Goal: Answer question/provide support: Share knowledge or assist other users

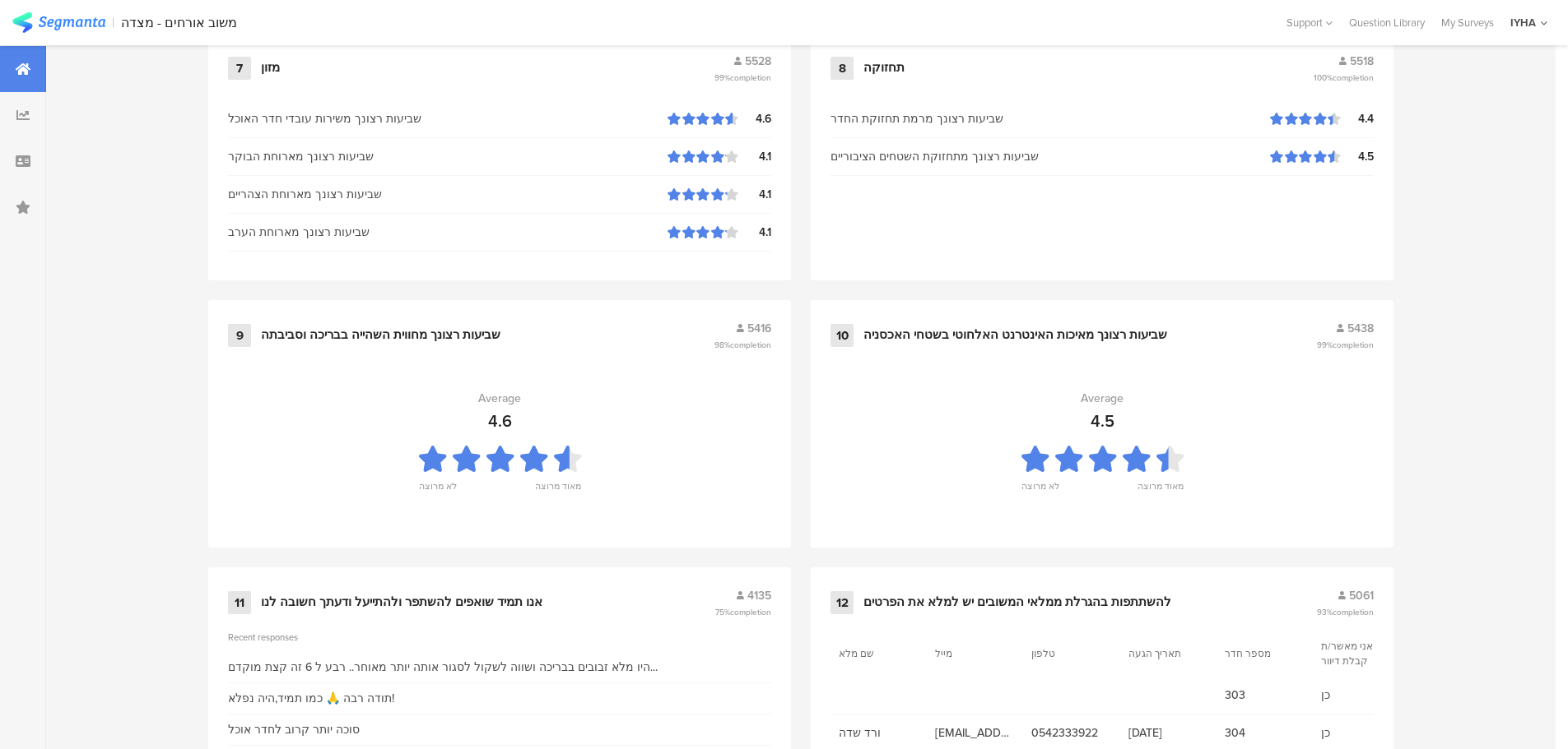
scroll to position [1658, 0]
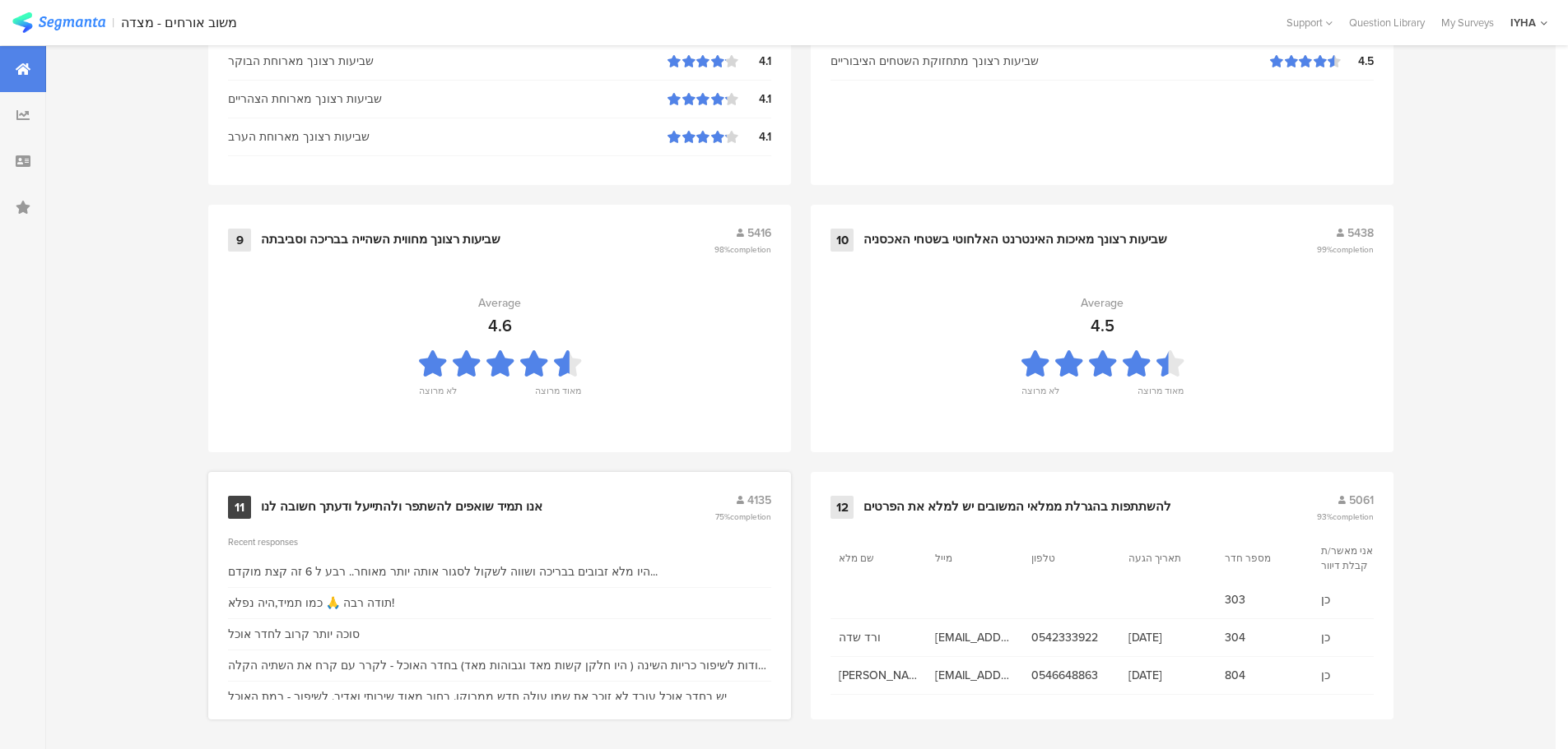
click at [353, 499] on div "אנו תמיד שואפים להשתפר ולהתייעל ודעתך חשובה לנו" at bounding box center [402, 508] width 282 height 17
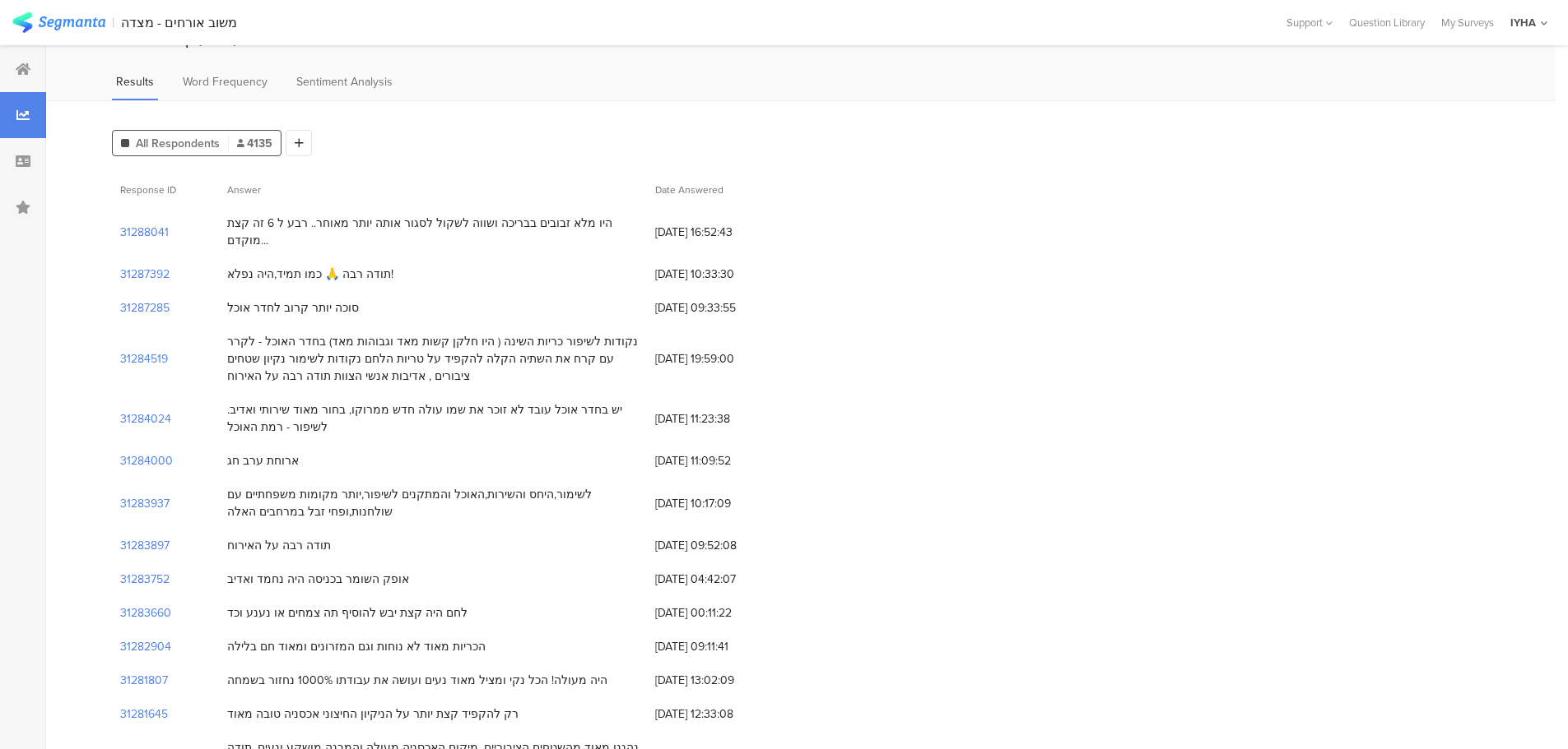
scroll to position [85, 0]
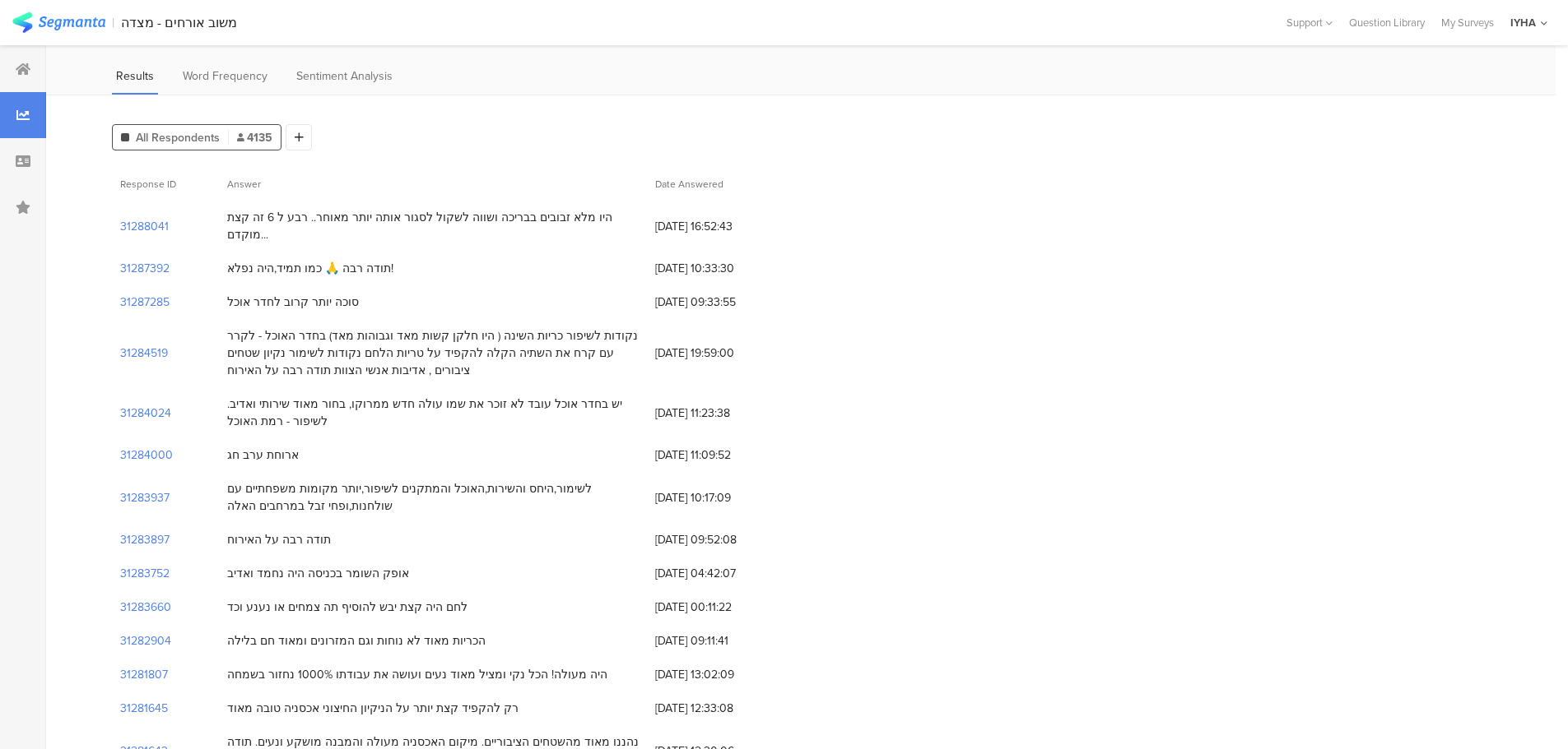
drag, startPoint x: 206, startPoint y: 543, endPoint x: 613, endPoint y: 530, distance: 407.2
click at [613, 557] on div "31283752 אופק השומר בכניסה היה נחמד ואדיב [DATE] 04:42:07" at bounding box center [800, 573] width 1377 height 34
drag, startPoint x: 689, startPoint y: 544, endPoint x: 622, endPoint y: 554, distance: 67.7
click at [622, 557] on div "31283752 אופק השומר בכניסה היה נחמד ואדיב [DATE] 04:42:07" at bounding box center [800, 573] width 1377 height 34
click at [134, 565] on section "31283752" at bounding box center [145, 573] width 50 height 17
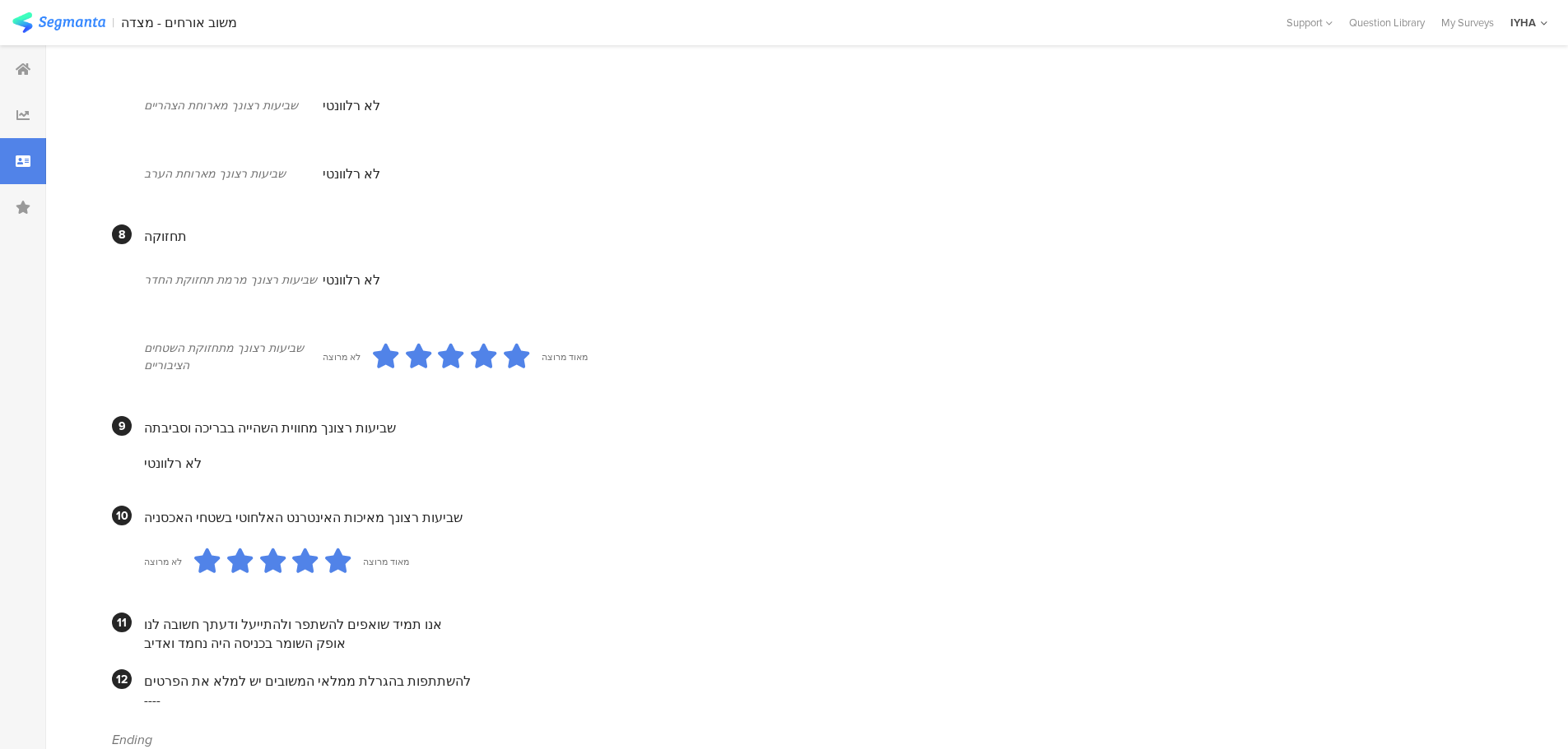
scroll to position [1125, 0]
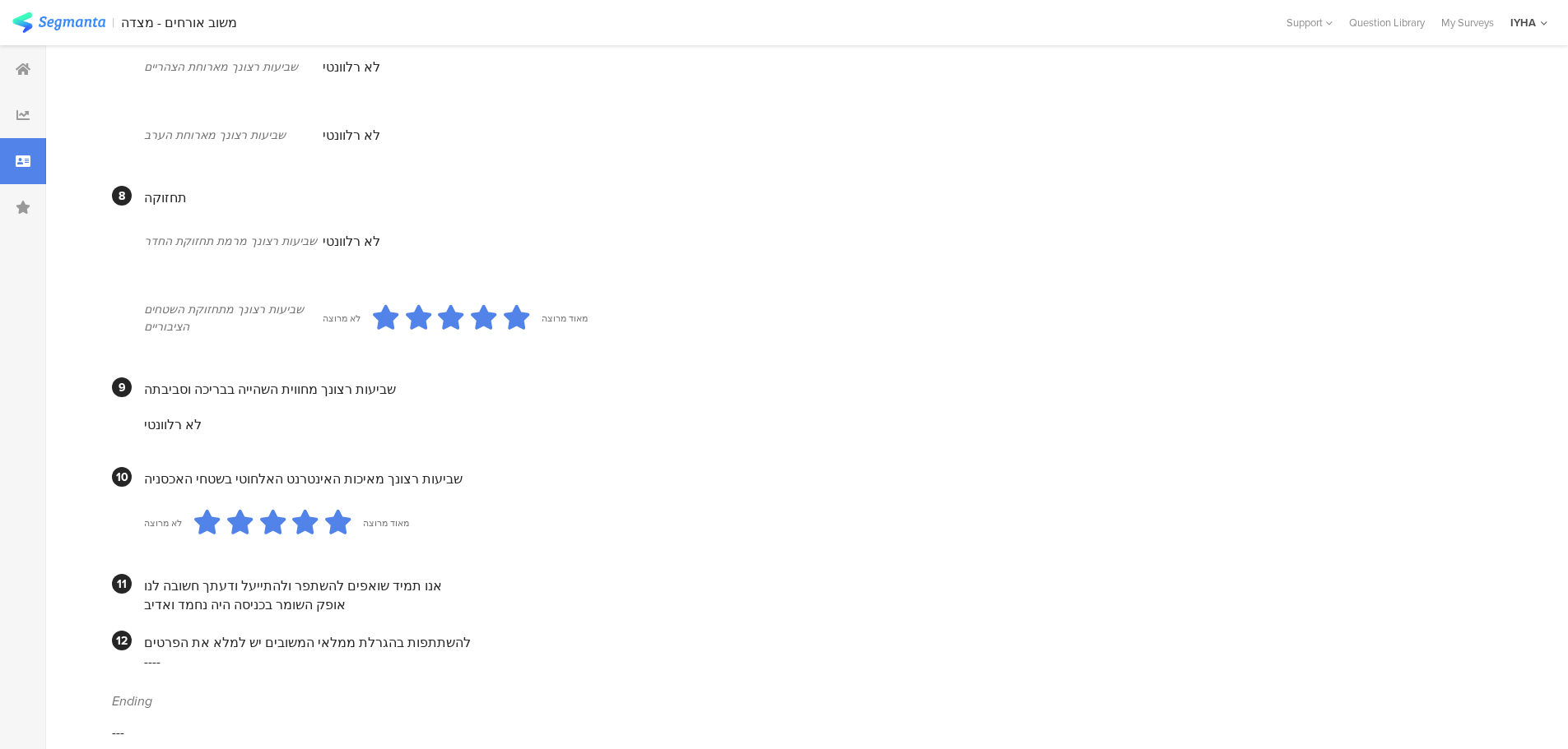
drag, startPoint x: 171, startPoint y: 696, endPoint x: 100, endPoint y: 733, distance: 80.1
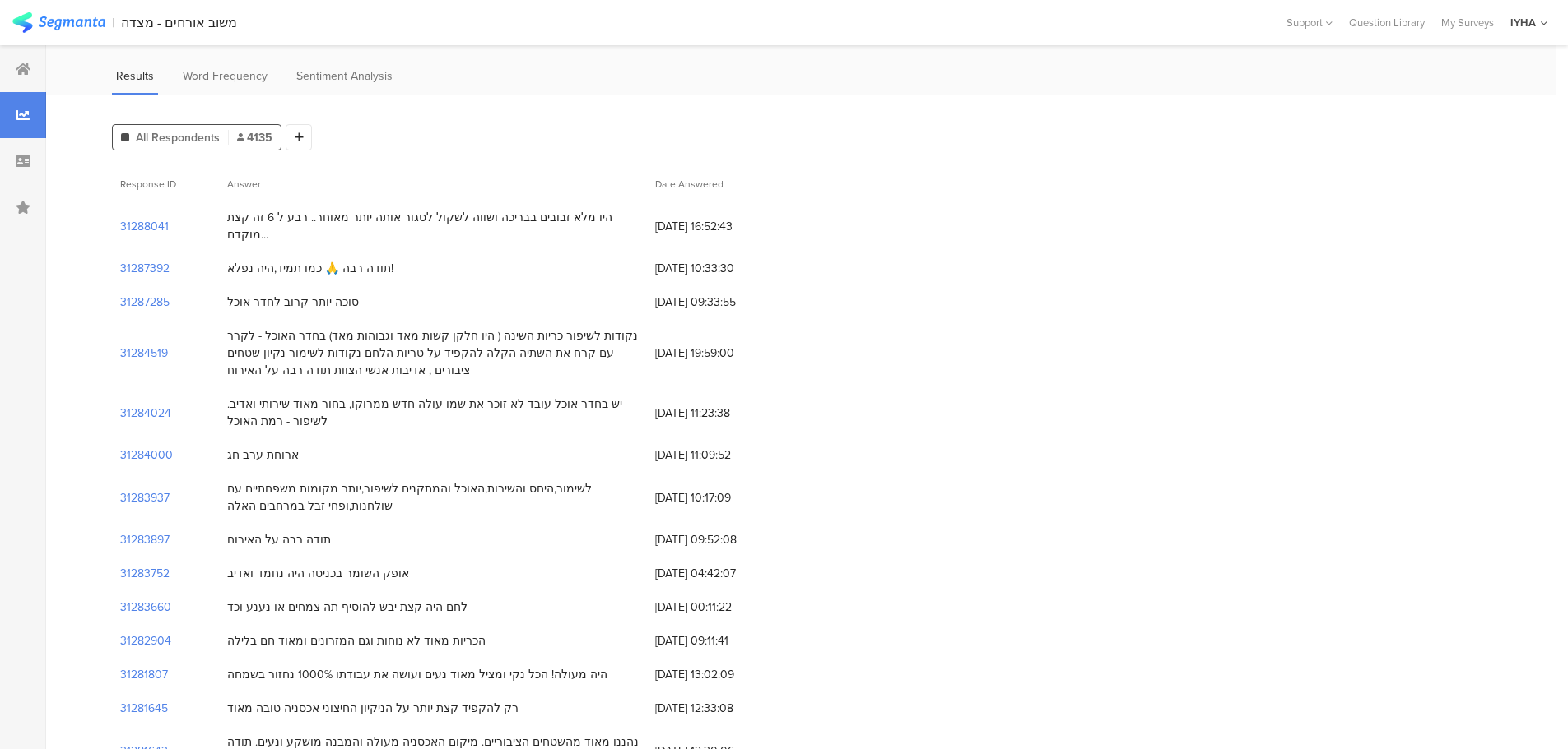
click at [157, 321] on div "31284519" at bounding box center [165, 353] width 107 height 69
click at [138, 344] on section "31284519" at bounding box center [144, 353] width 48 height 17
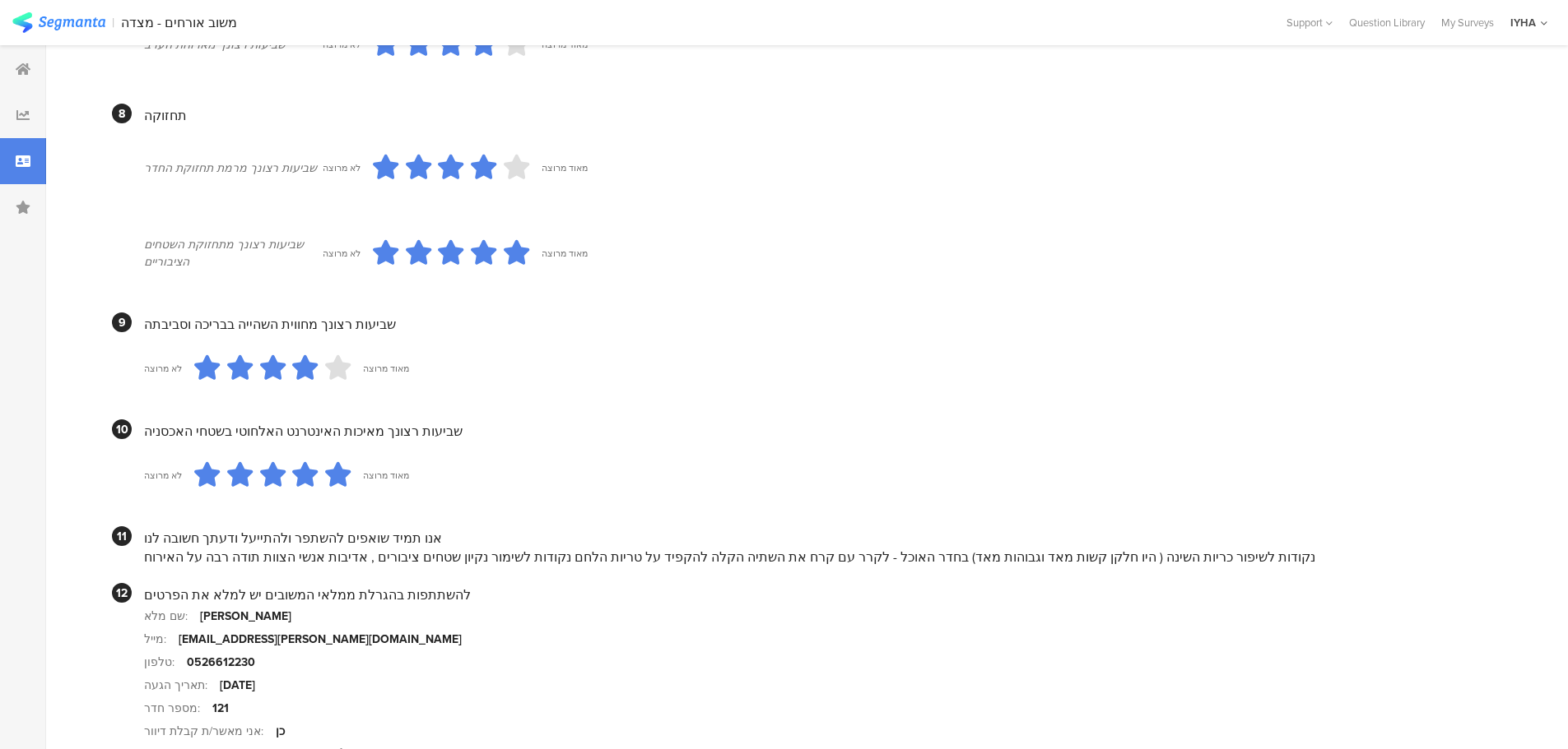
scroll to position [1411, 0]
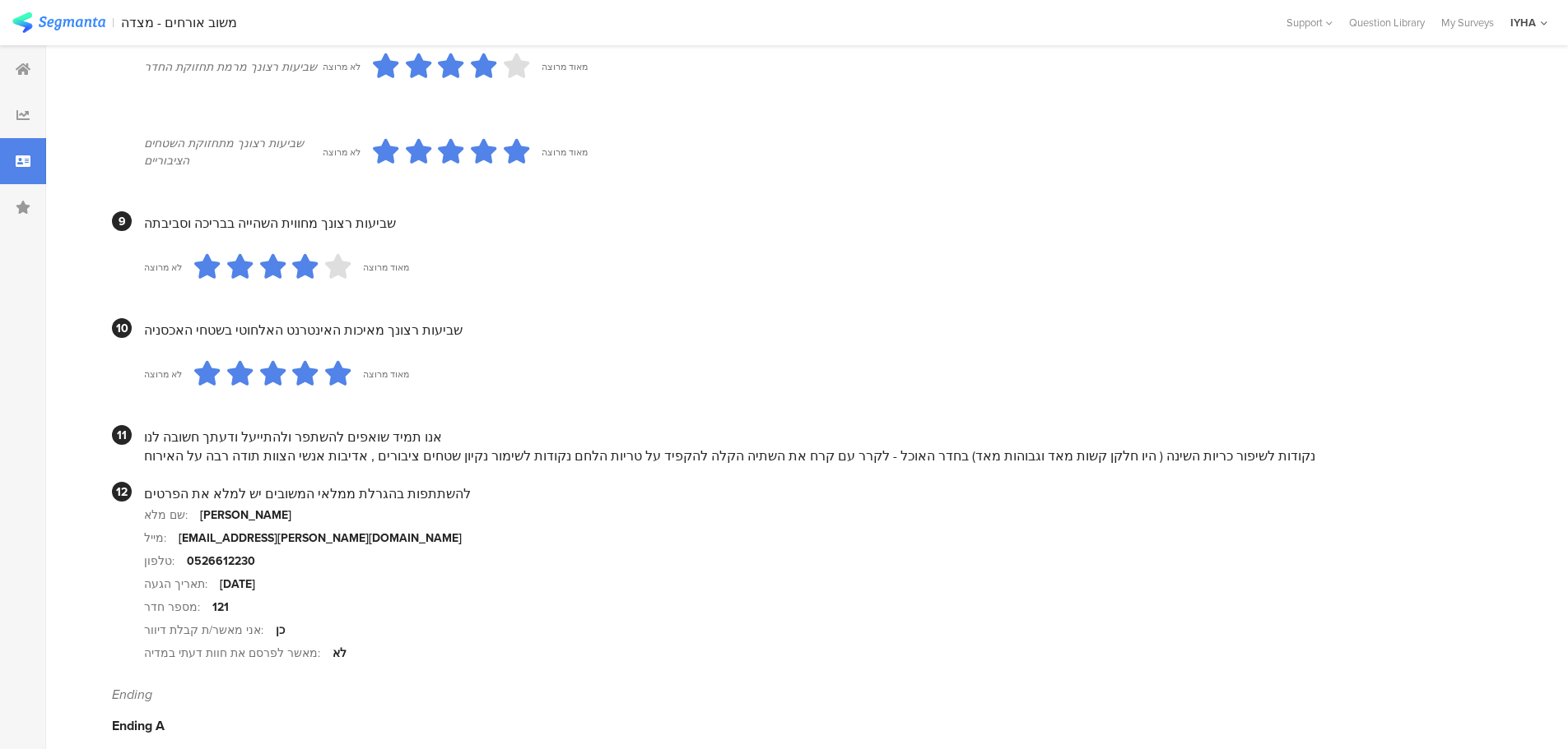
drag, startPoint x: 318, startPoint y: 480, endPoint x: 132, endPoint y: 662, distance: 260.2
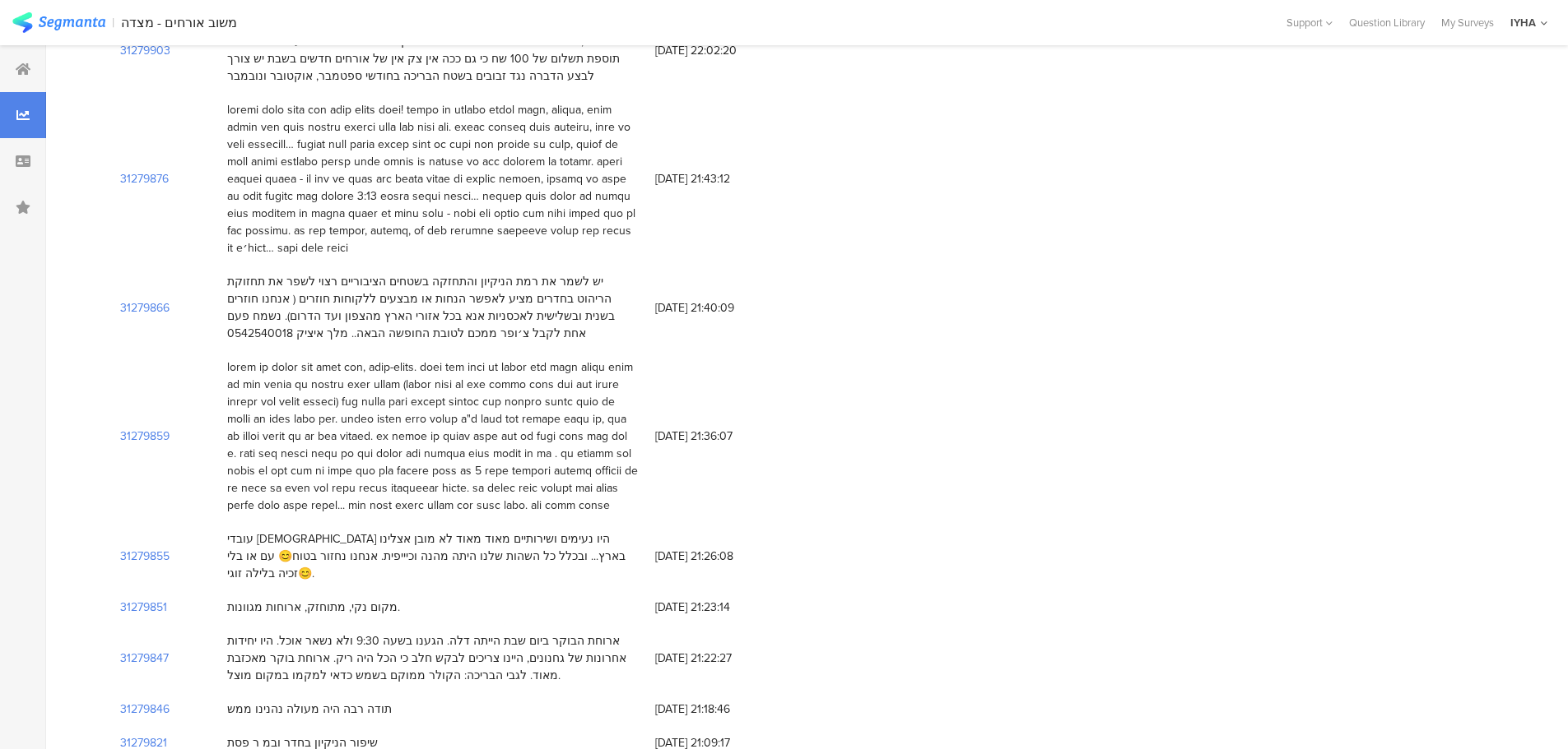
scroll to position [85, 0]
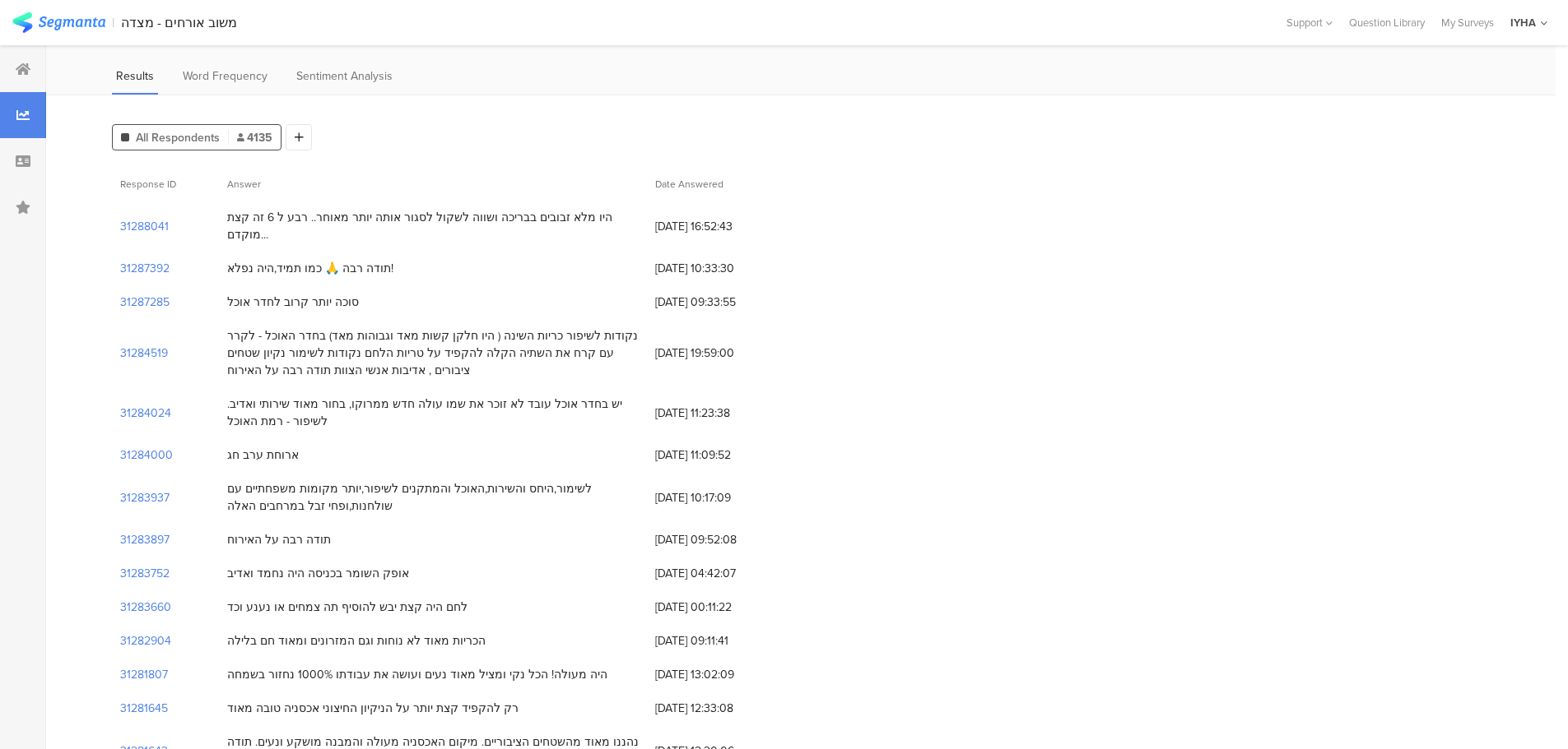
drag, startPoint x: 714, startPoint y: 547, endPoint x: 761, endPoint y: 543, distance: 47.2
click at [761, 565] on span "[DATE] 04:42:07" at bounding box center [721, 573] width 131 height 17
drag, startPoint x: 405, startPoint y: 553, endPoint x: 218, endPoint y: 554, distance: 187.0
click at [218, 557] on div "31283752 אופק השומר בכניסה היה נחמד ואדיב [DATE] 04:42:07" at bounding box center [800, 573] width 1377 height 34
